Goal: Transaction & Acquisition: Purchase product/service

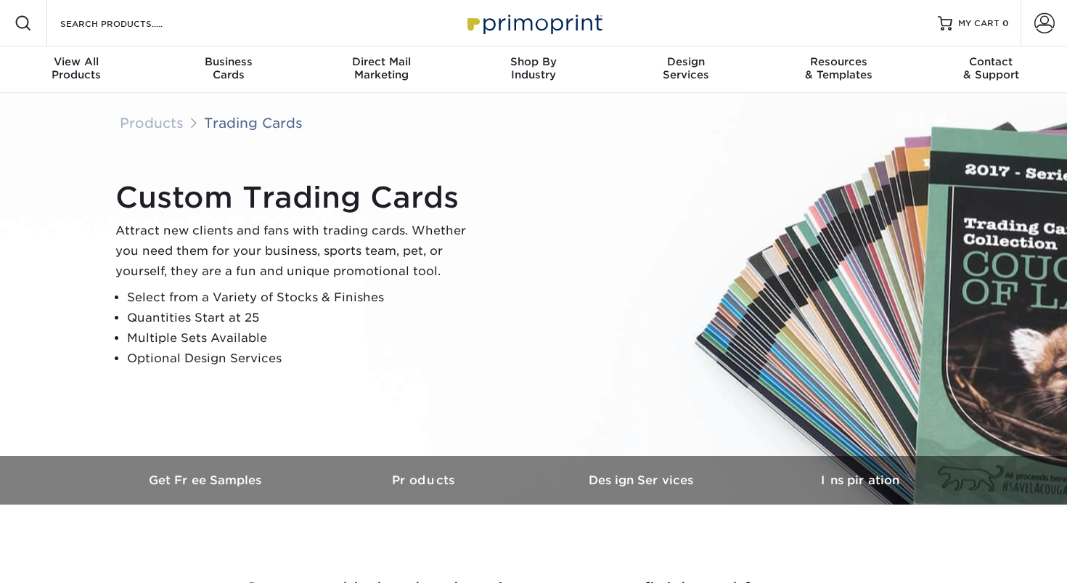
scroll to position [1863, 0]
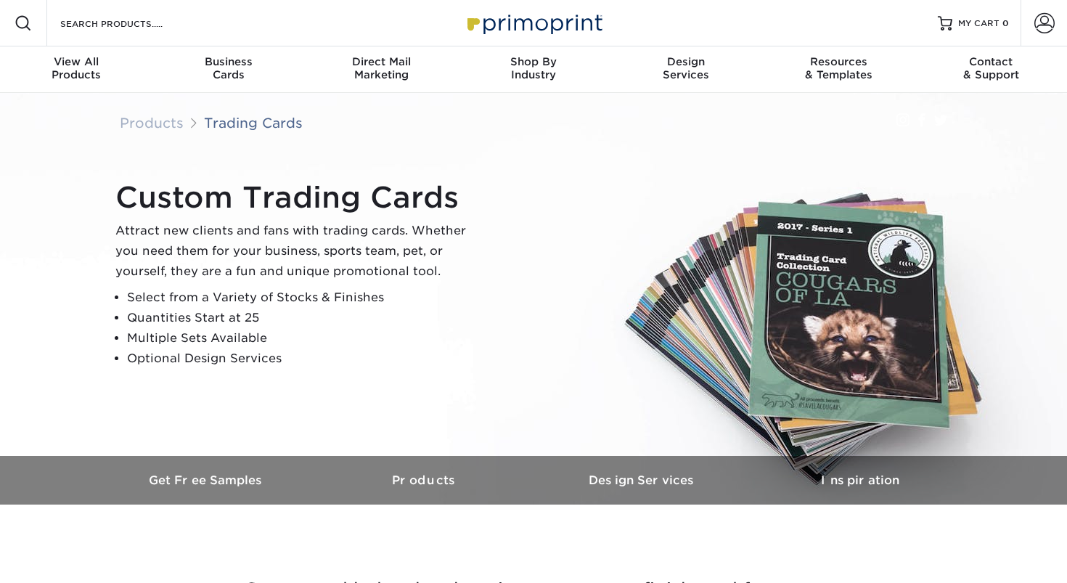
click at [266, 266] on p "Attract new clients and fans with trading cards. Whether you need them for your…" at bounding box center [296, 251] width 363 height 61
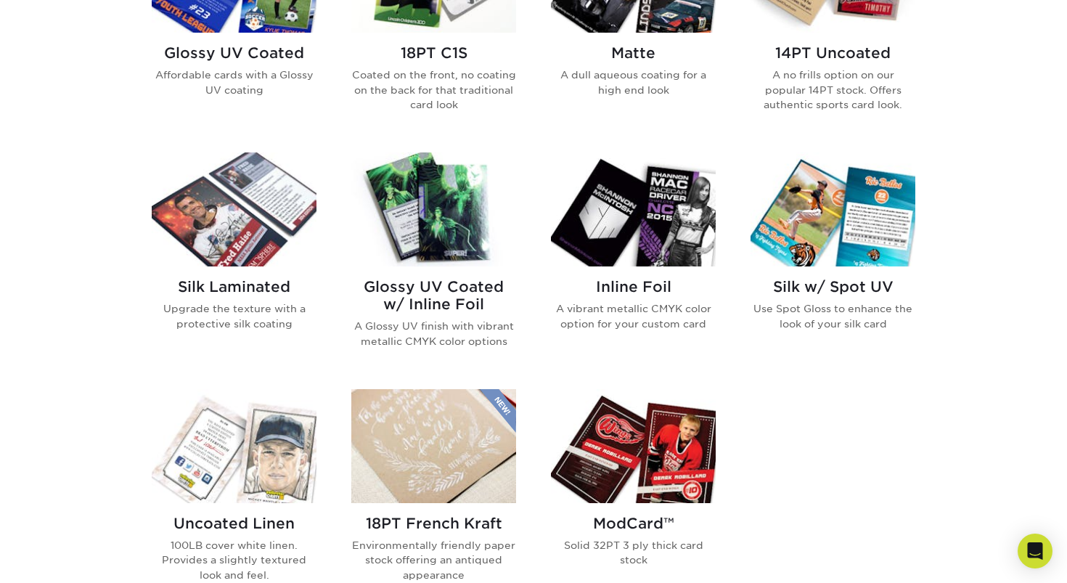
scroll to position [818, 0]
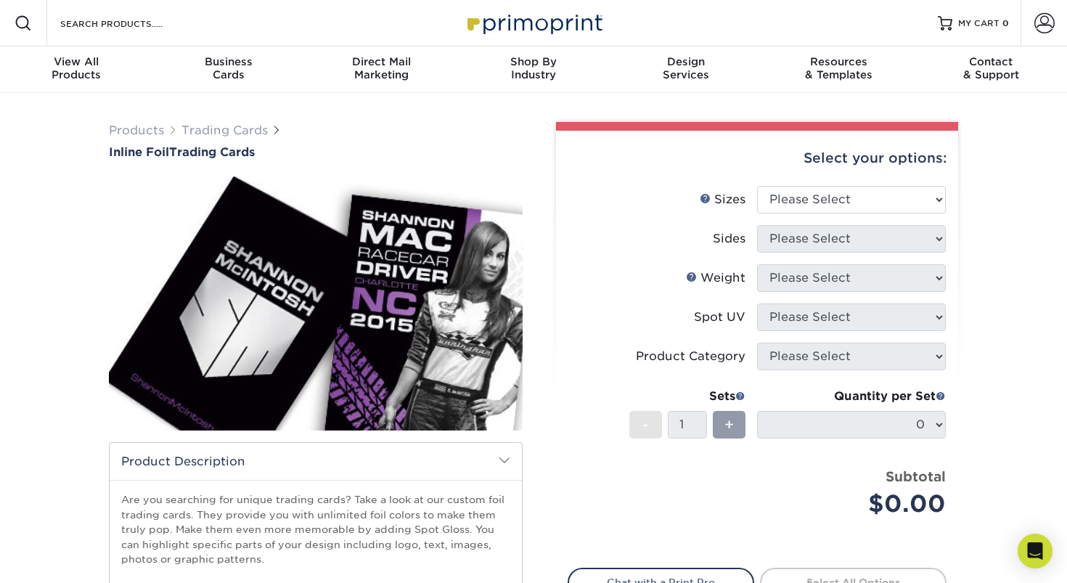
scroll to position [1863, 0]
click at [821, 203] on select "Please Select 2.5" x 3.5"" at bounding box center [851, 200] width 189 height 28
select select "2.50x3.50"
click at [757, 186] on select "Please Select 2.5" x 3.5"" at bounding box center [851, 200] width 189 height 28
click at [852, 248] on select "Please Select Print Both Sides - Foil Back Only Print Both Sides - Foil Both Si…" at bounding box center [851, 239] width 189 height 28
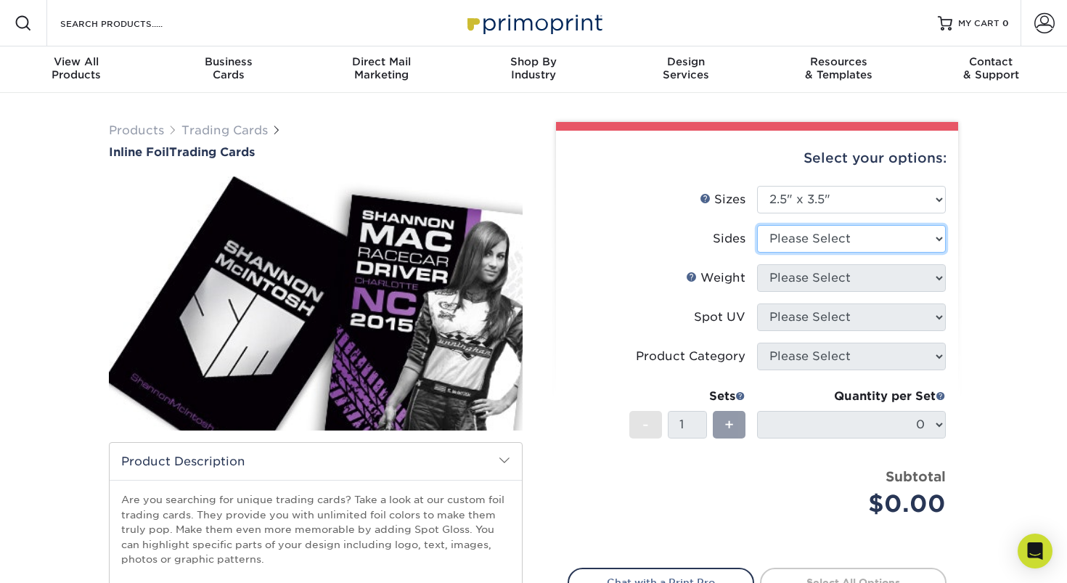
select select "e9e9dfb3-fba1-4d60-972c-fd9ca5904d33"
click at [757, 225] on select "Please Select Print Both Sides - Foil Back Only Print Both Sides - Foil Both Si…" at bounding box center [851, 239] width 189 height 28
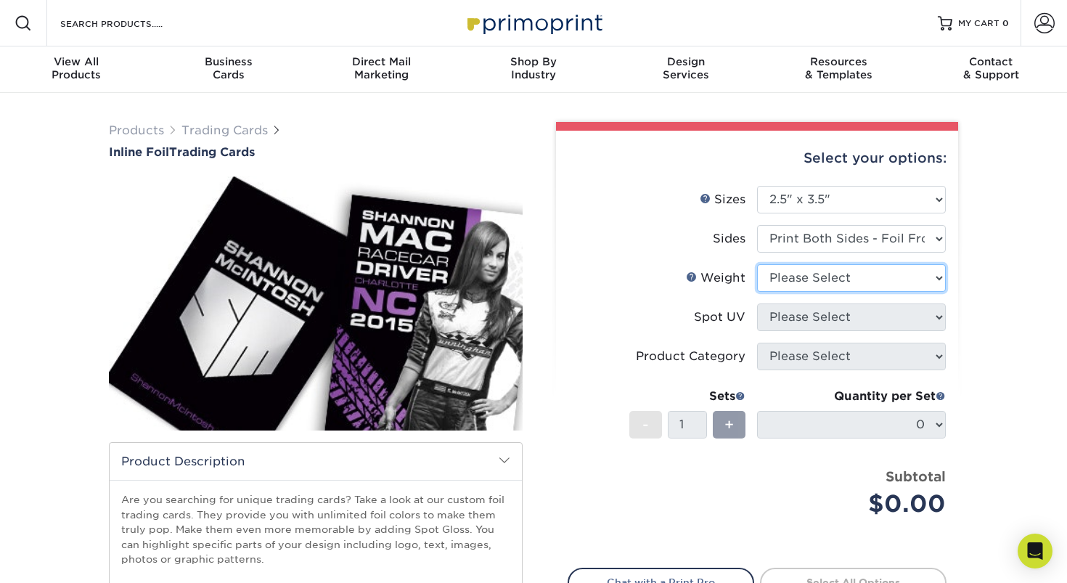
click at [837, 276] on select "Please Select 16PT" at bounding box center [851, 278] width 189 height 28
select select "16PT"
click at [757, 264] on select "Please Select 16PT" at bounding box center [851, 278] width 189 height 28
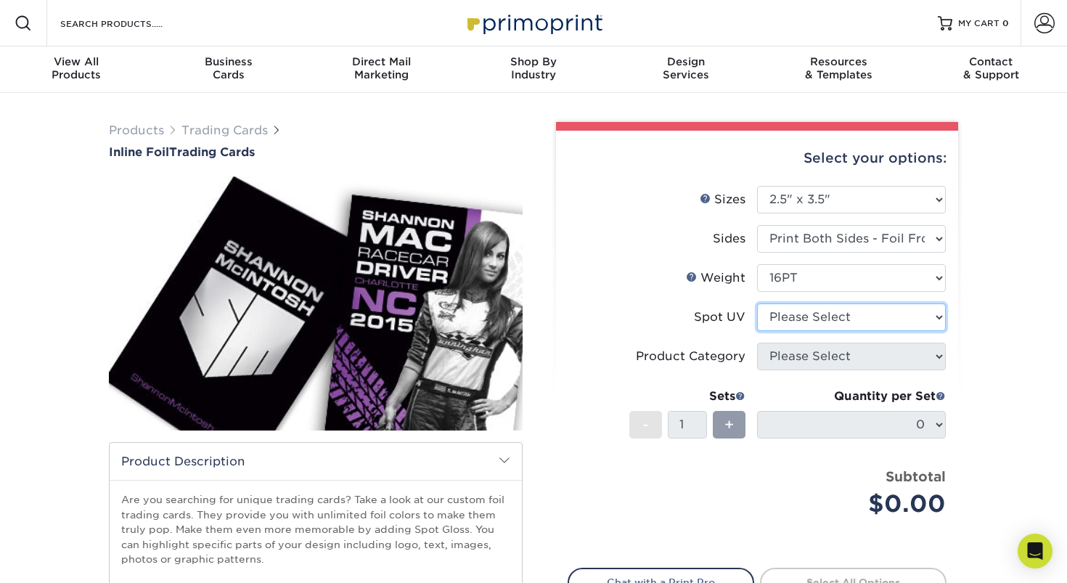
click at [845, 321] on select "Please Select No Spot UV Front and Back (Both Sides) Front Only Back Only" at bounding box center [851, 318] width 189 height 28
select select "1"
click at [757, 304] on select "Please Select No Spot UV Front and Back (Both Sides) Front Only Back Only" at bounding box center [851, 318] width 189 height 28
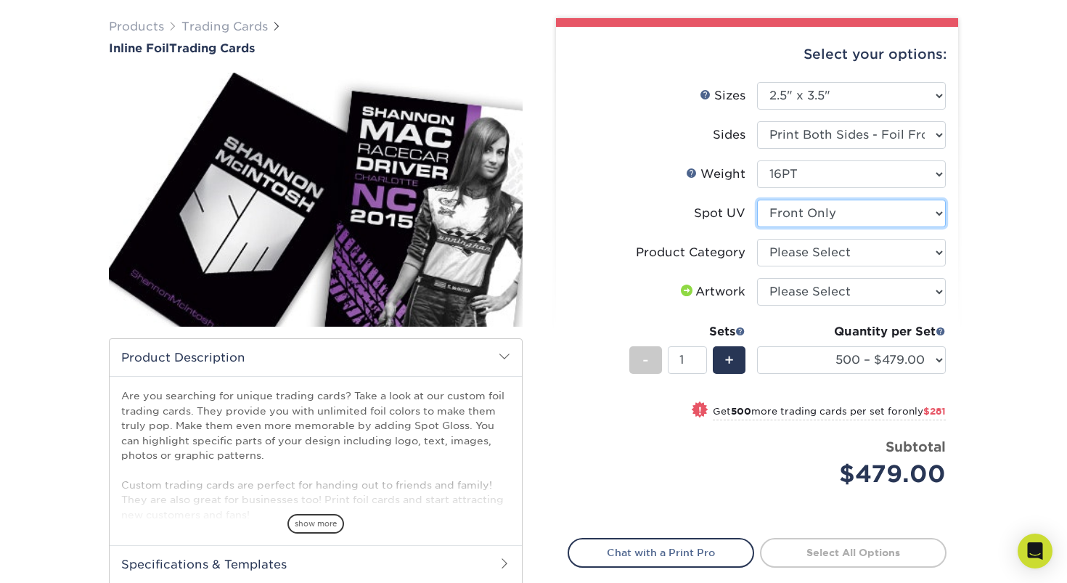
scroll to position [102, 0]
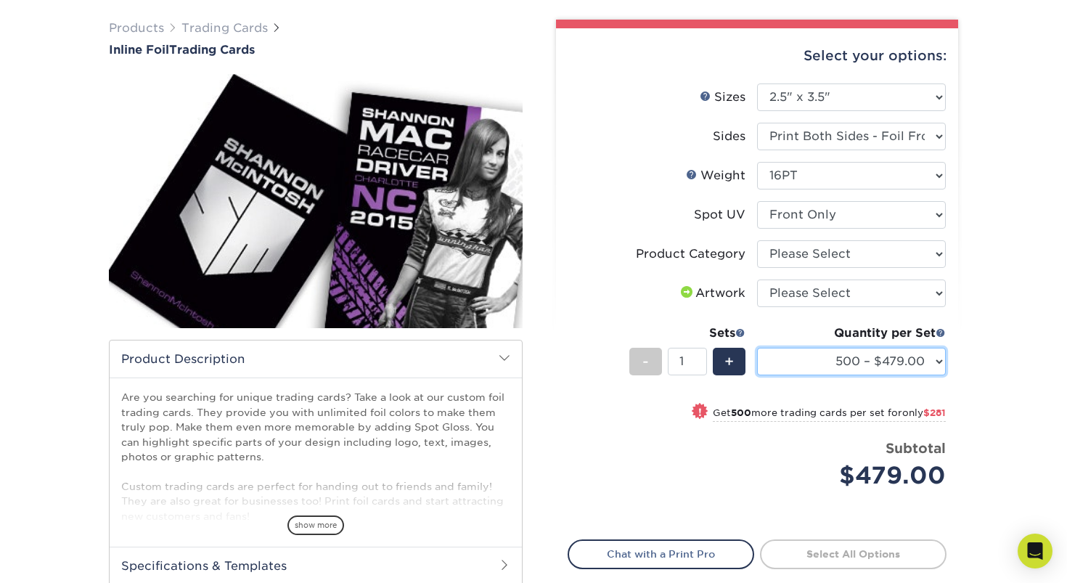
click at [829, 357] on select "500 – $479.00 1000 – $760.00 2500 – $1104.00 5000 – $1565.00" at bounding box center [851, 362] width 189 height 28
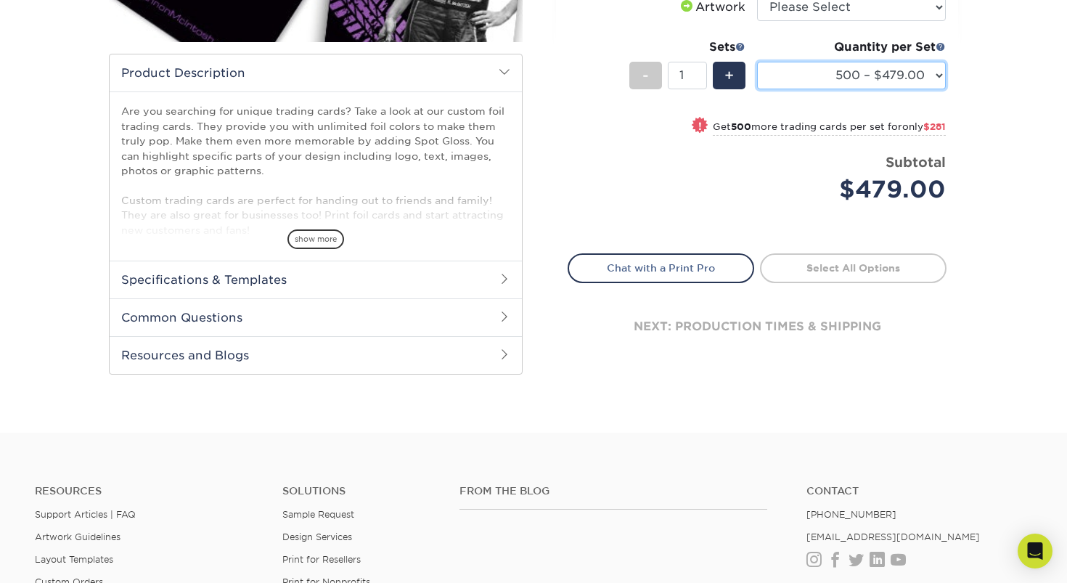
scroll to position [402, 0]
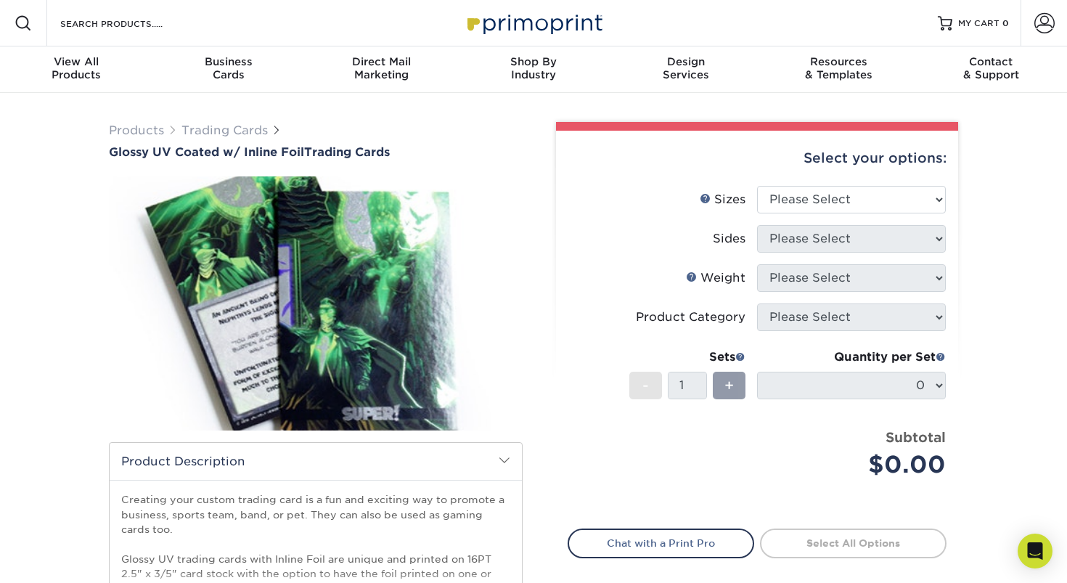
scroll to position [1863, 0]
